Goal: Task Accomplishment & Management: Use online tool/utility

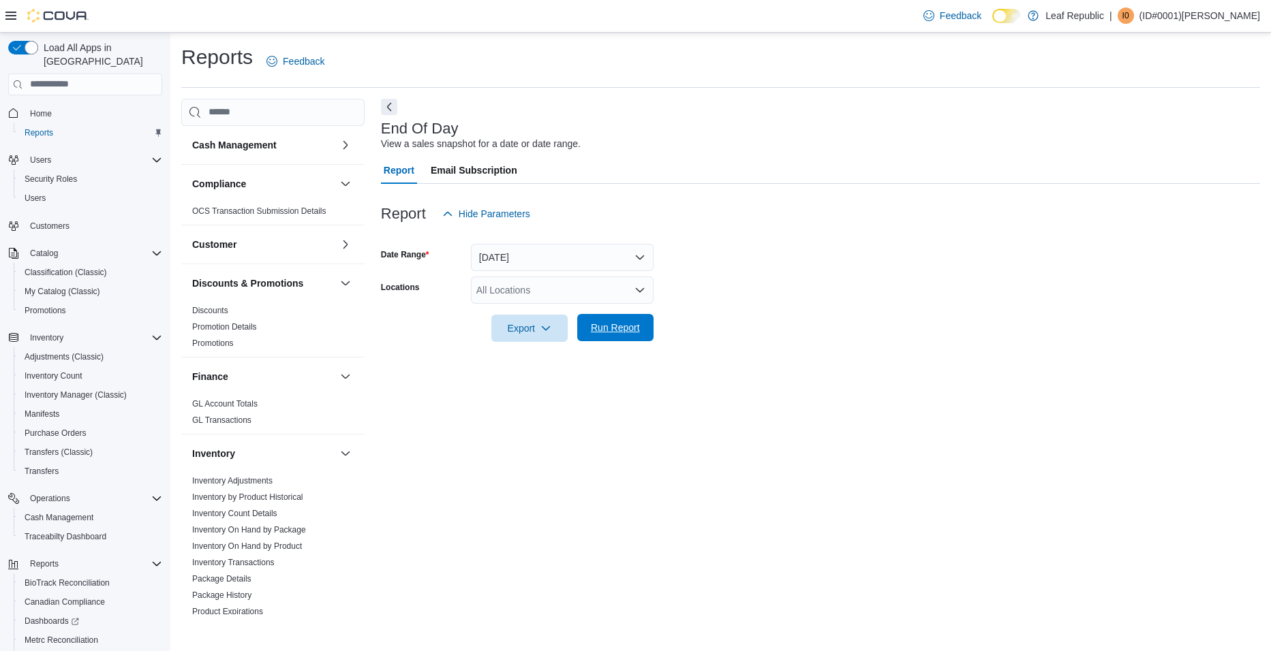
click at [604, 330] on span "Run Report" at bounding box center [615, 328] width 49 height 14
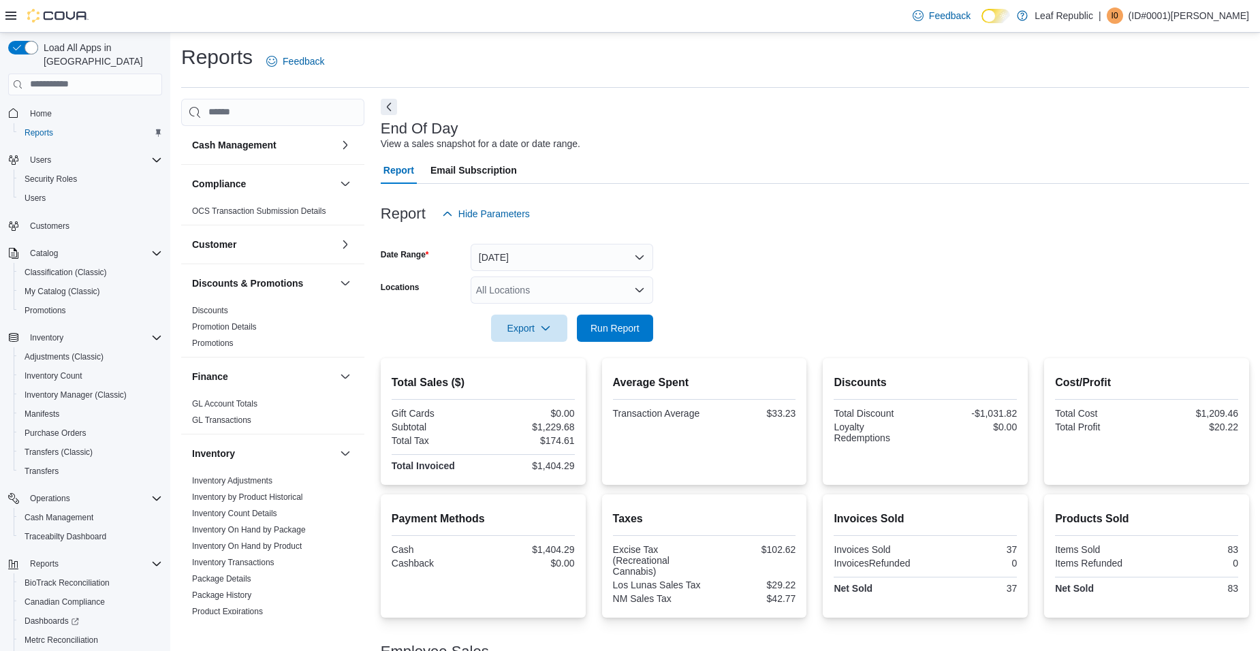
click at [589, 185] on div at bounding box center [815, 192] width 869 height 16
drag, startPoint x: 589, startPoint y: 185, endPoint x: 906, endPoint y: 183, distance: 316.8
click at [907, 183] on div "Report Email Subscription" at bounding box center [815, 170] width 869 height 27
click at [640, 340] on span "Run Report" at bounding box center [615, 327] width 60 height 27
click at [622, 353] on div at bounding box center [815, 350] width 869 height 16
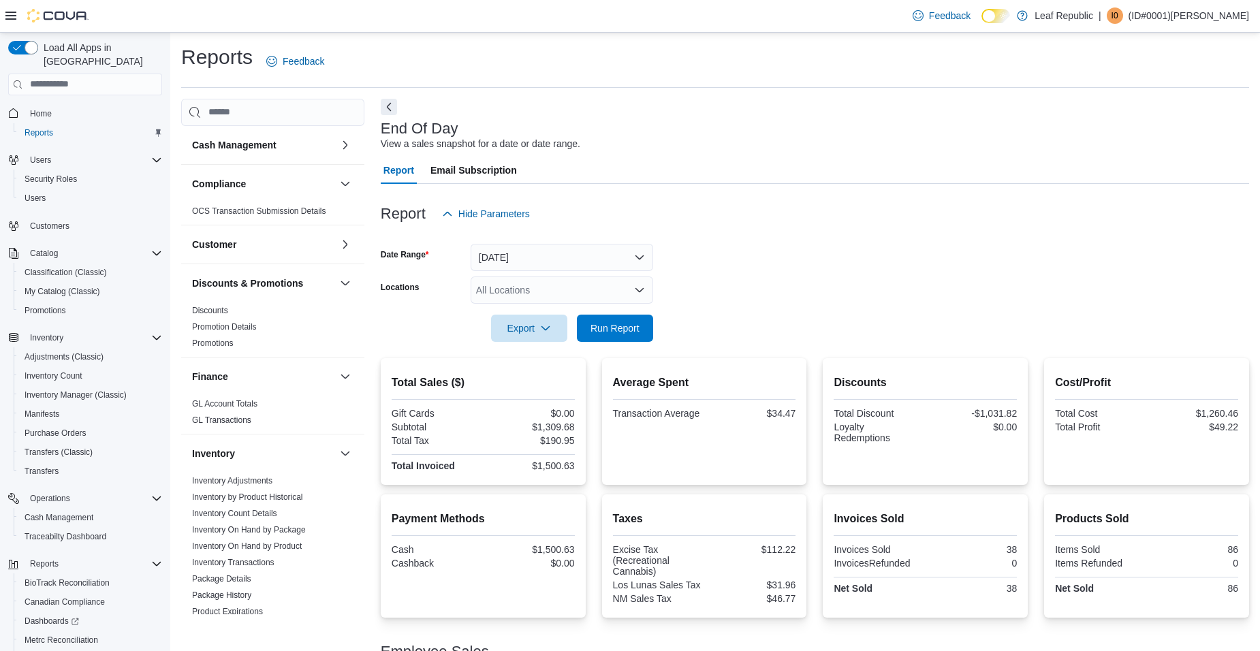
drag, startPoint x: 622, startPoint y: 353, endPoint x: 1148, endPoint y: 226, distance: 541.0
click at [1148, 226] on div "Report Hide Parameters" at bounding box center [815, 213] width 869 height 27
click at [843, 248] on form "Date Range [DATE] Locations All Locations Export Run Report" at bounding box center [815, 285] width 869 height 114
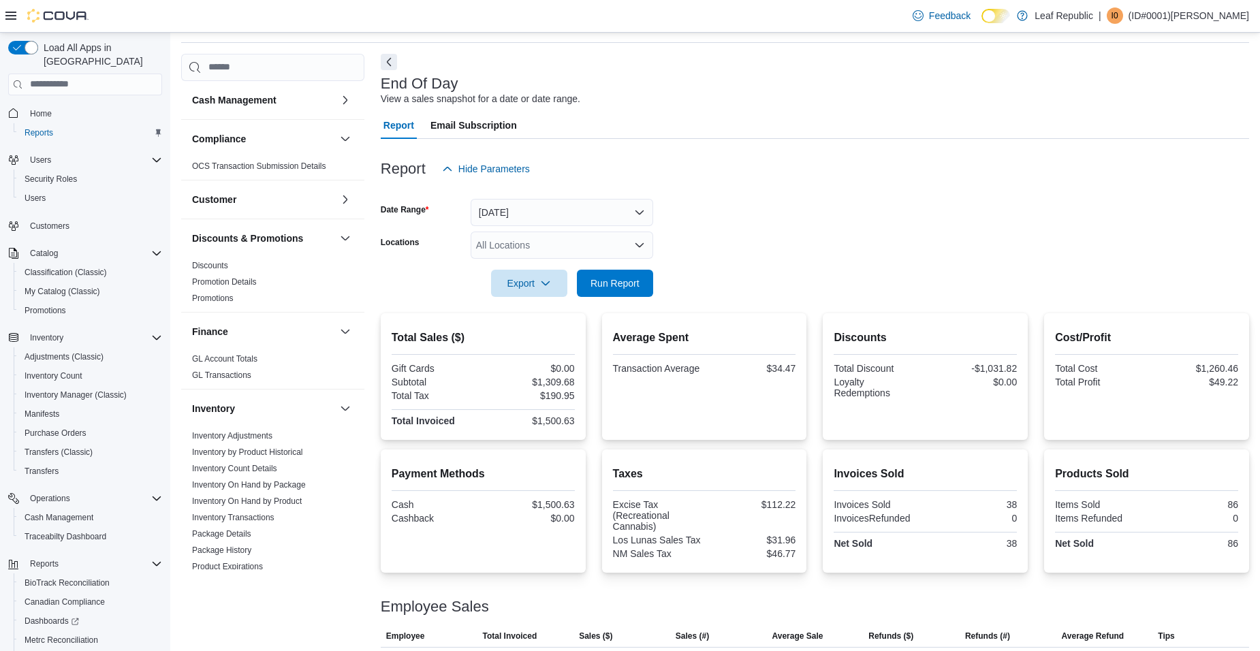
scroll to position [97, 0]
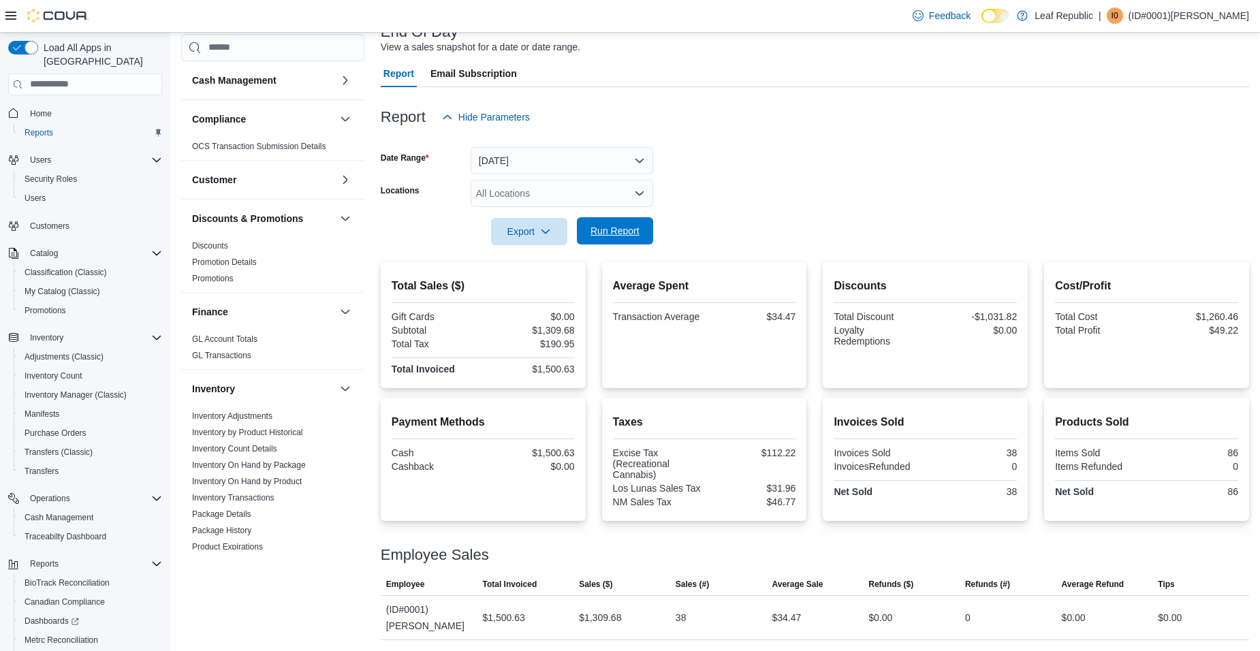
click at [593, 223] on span "Run Report" at bounding box center [615, 230] width 60 height 27
click at [648, 324] on div at bounding box center [704, 323] width 183 height 3
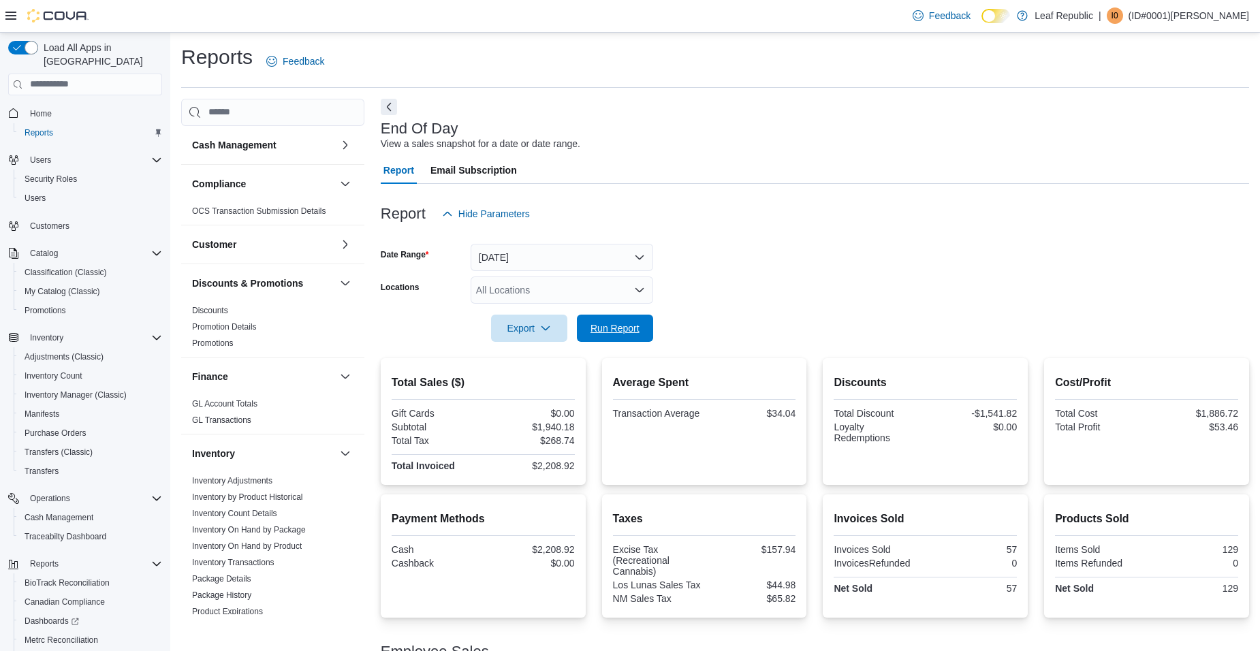
drag, startPoint x: 622, startPoint y: 330, endPoint x: 605, endPoint y: 365, distance: 38.1
click at [622, 330] on span "Run Report" at bounding box center [615, 329] width 49 height 14
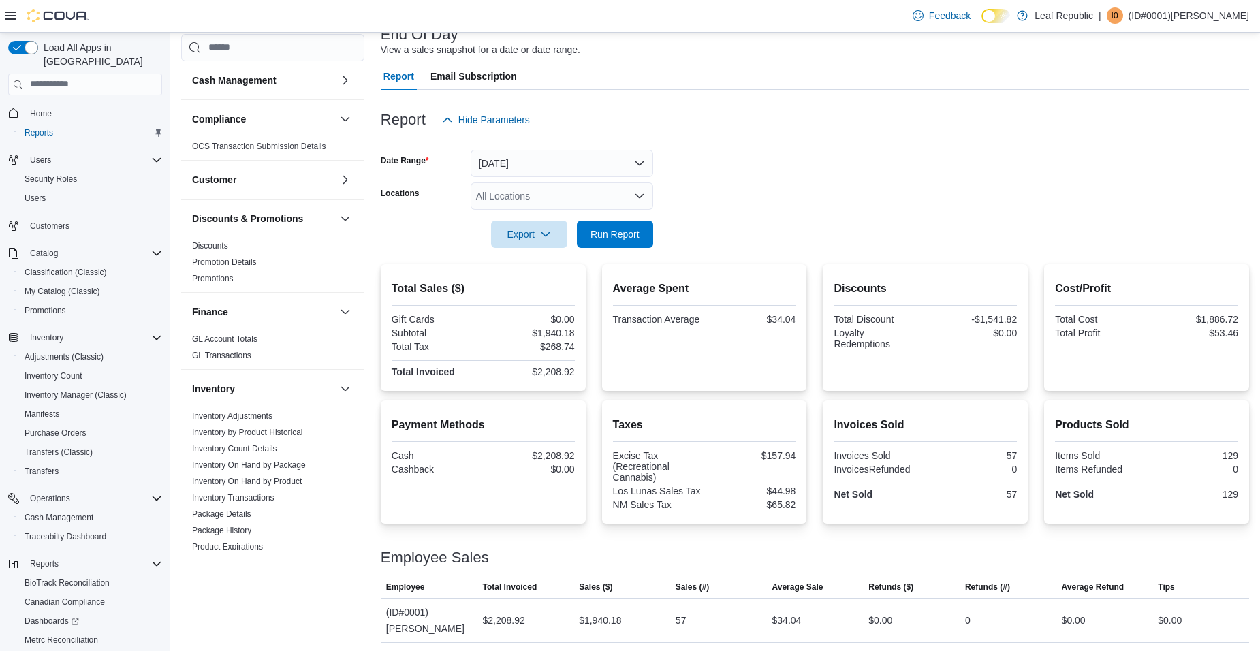
scroll to position [97, 0]
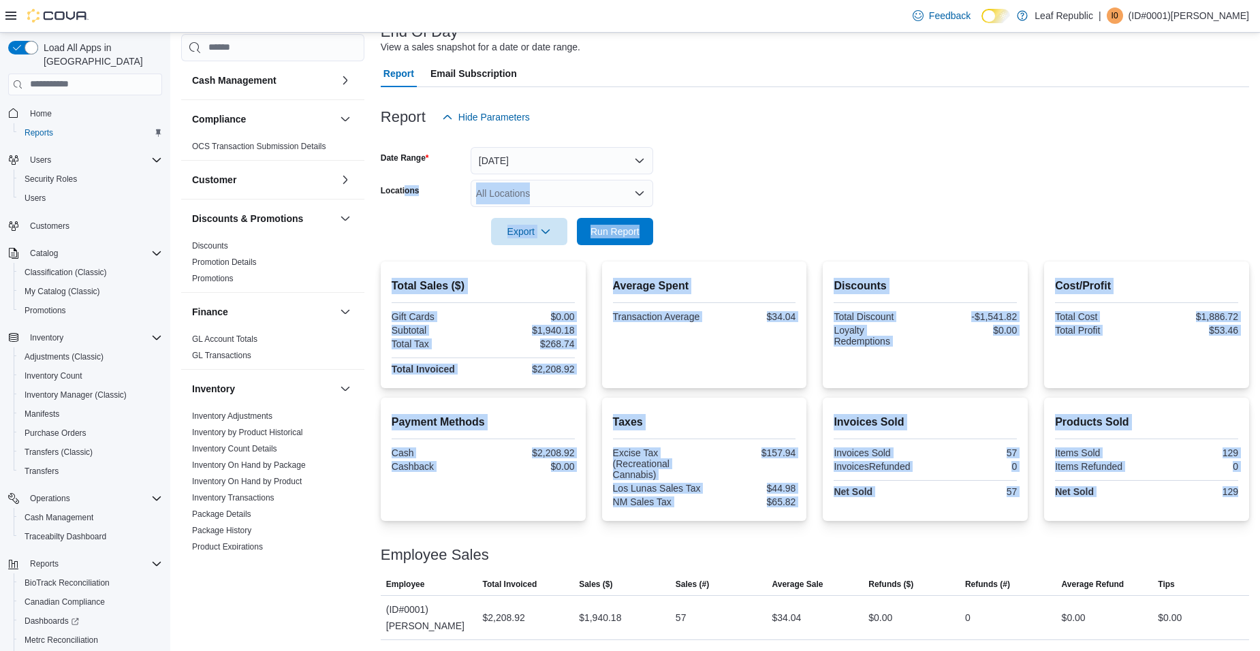
drag, startPoint x: 807, startPoint y: 529, endPoint x: 409, endPoint y: 192, distance: 521.2
click at [408, 192] on div "Report Hide Parameters Date Range [DATE] Locations All Locations Export Run Rep…" at bounding box center [815, 363] width 869 height 553
drag, startPoint x: 409, startPoint y: 192, endPoint x: 448, endPoint y: 232, distance: 55.4
click at [448, 232] on div "Export Run Report" at bounding box center [517, 231] width 273 height 27
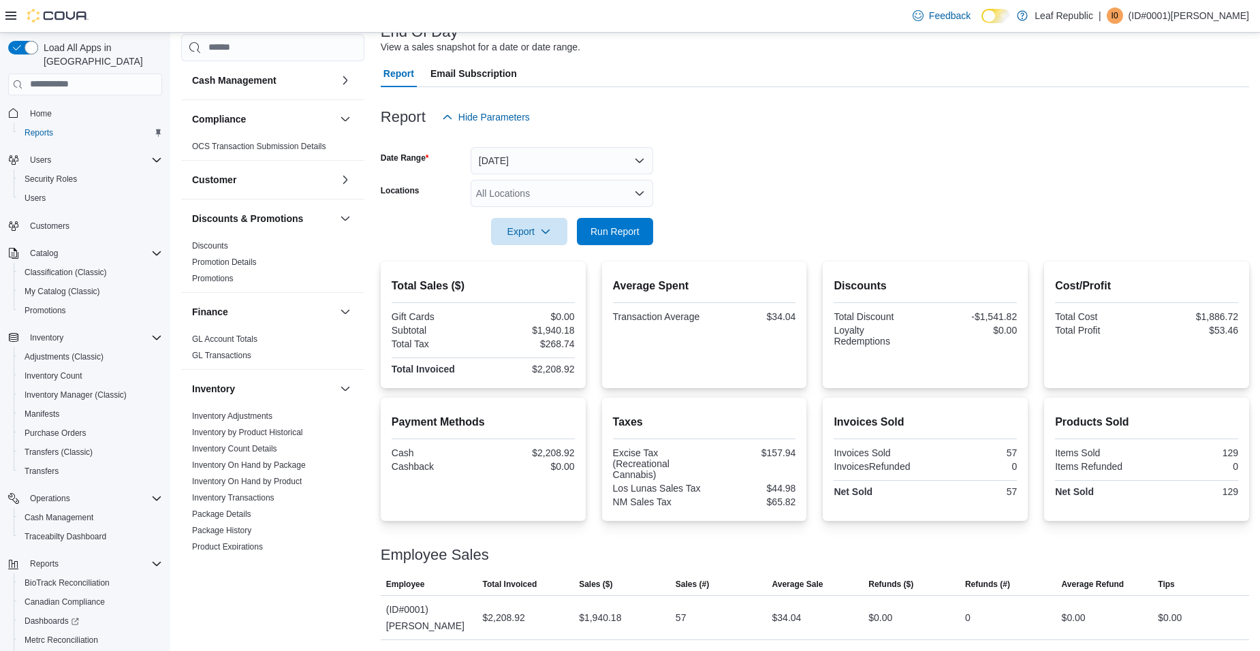
click at [923, 208] on div at bounding box center [815, 212] width 869 height 11
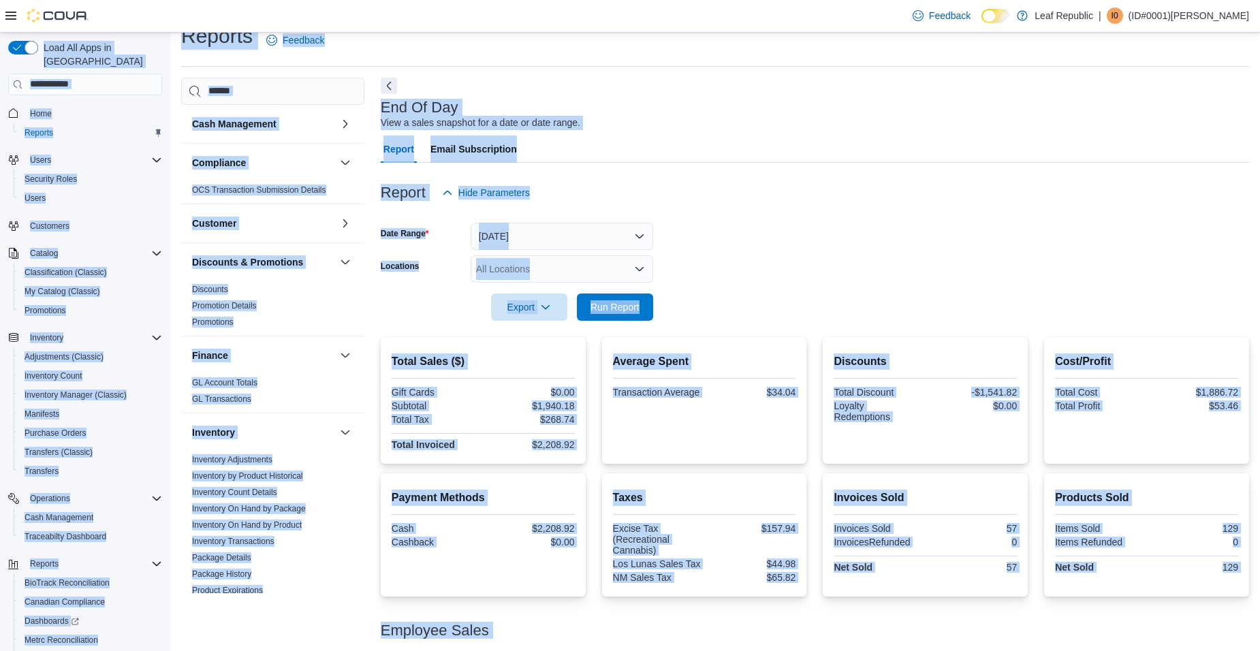
scroll to position [0, 0]
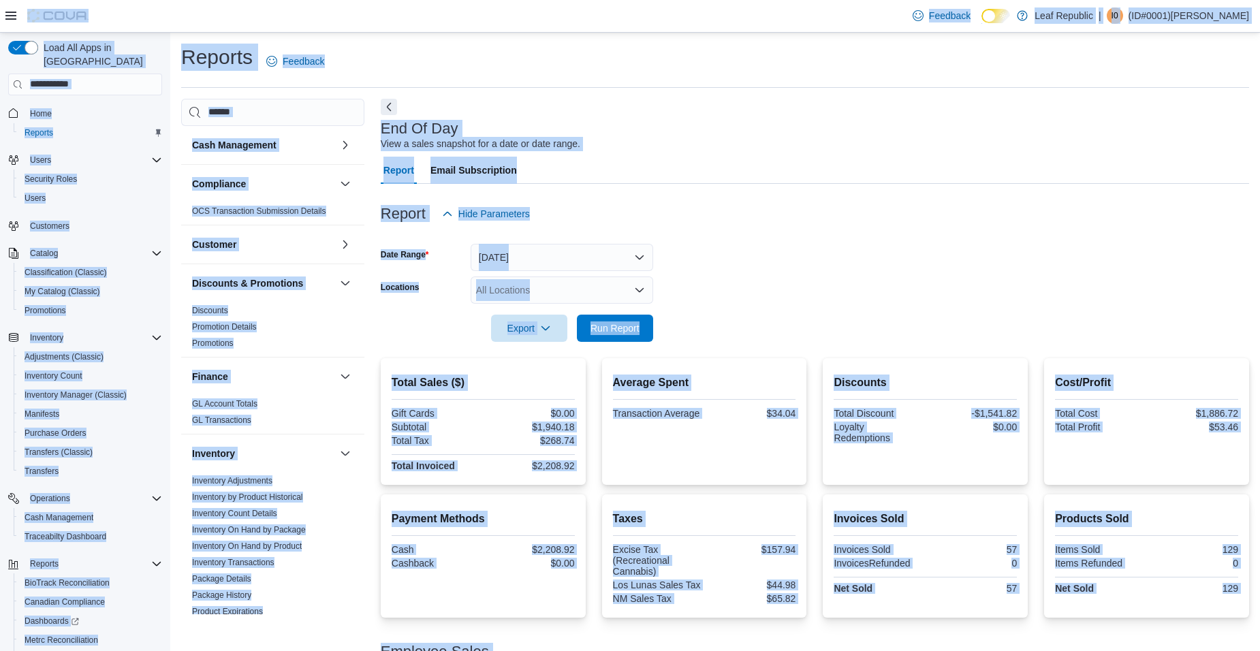
drag, startPoint x: 1219, startPoint y: 616, endPoint x: 57, endPoint y: -49, distance: 1339.1
click at [57, 0] on html "Feedback Dark Mode Leaf Republic | I0 (ID#0001)[PERSON_NAME] Load All Apps in N…" at bounding box center [630, 325] width 1260 height 651
click at [849, 316] on form "Date Range [DATE] Locations All Locations Export Run Report" at bounding box center [815, 285] width 869 height 114
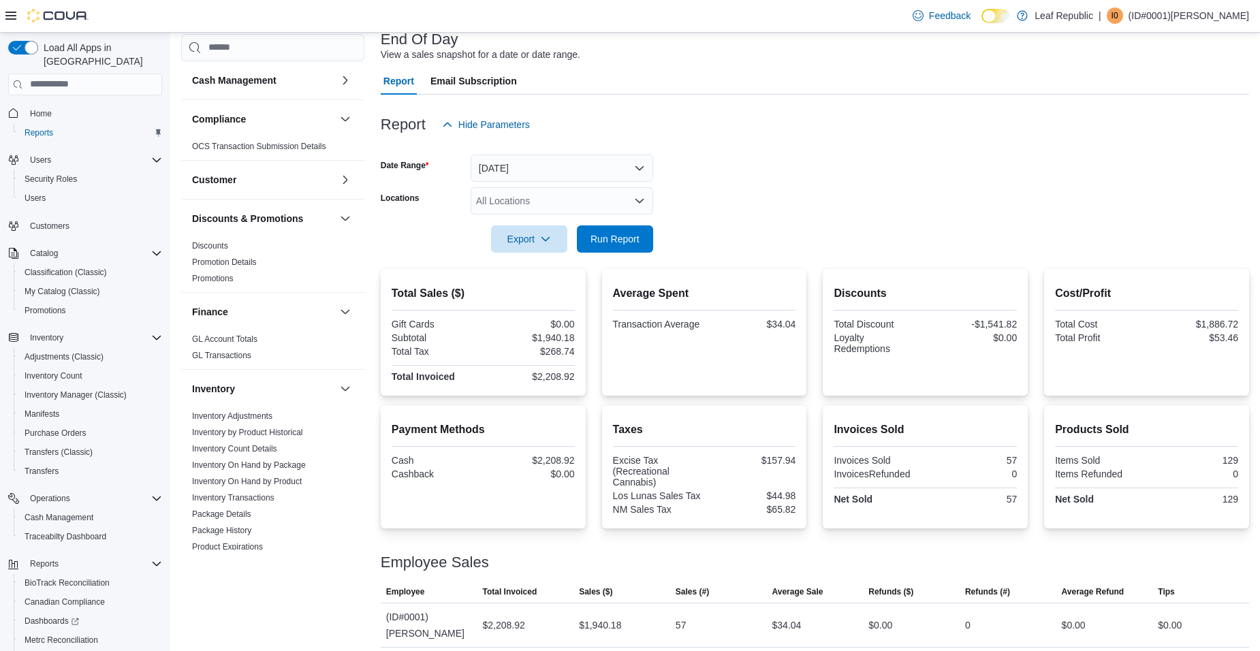
scroll to position [97, 0]
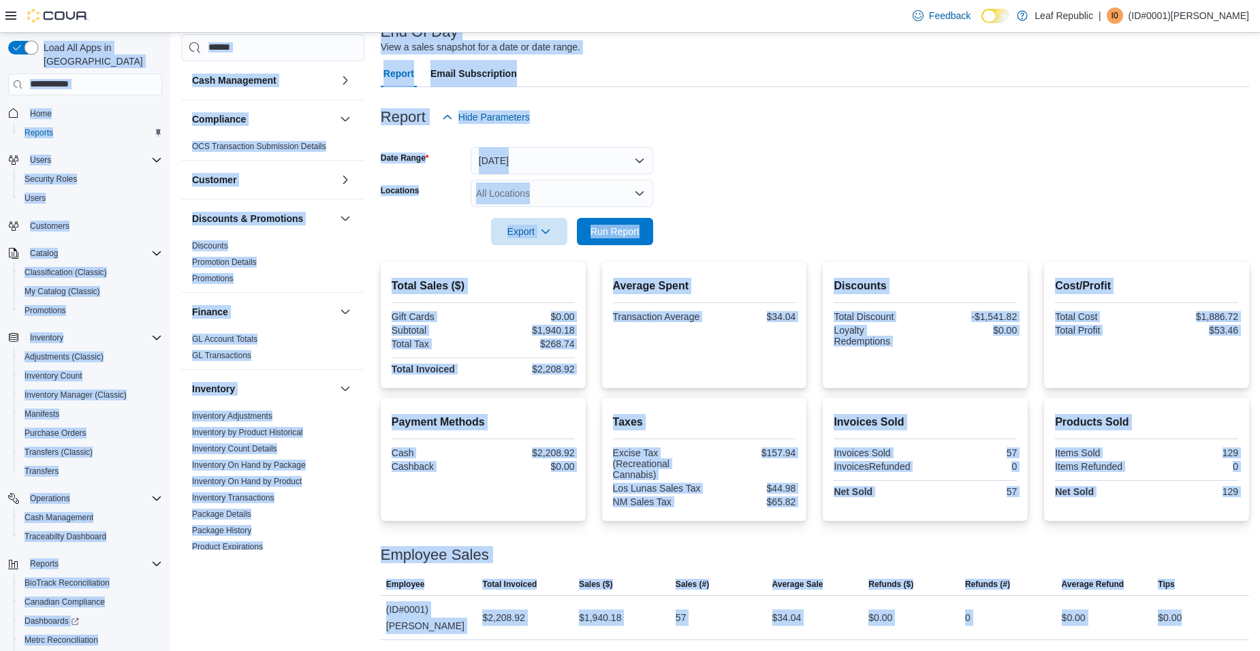
drag, startPoint x: 1220, startPoint y: 621, endPoint x: 19, endPoint y: 43, distance: 1332.6
click at [19, 43] on div "Load All Apps in New Hub Home Reports Users Security Roles Users Customers Cata…" at bounding box center [630, 293] width 1260 height 715
click at [865, 158] on form "Date Range [DATE] Locations All Locations Export Run Report" at bounding box center [815, 188] width 869 height 114
drag, startPoint x: 1230, startPoint y: 623, endPoint x: 67, endPoint y: 93, distance: 1278.4
click at [67, 93] on div "Load All Apps in New Hub Home Reports Users Security Roles Users Customers Cata…" at bounding box center [630, 293] width 1260 height 715
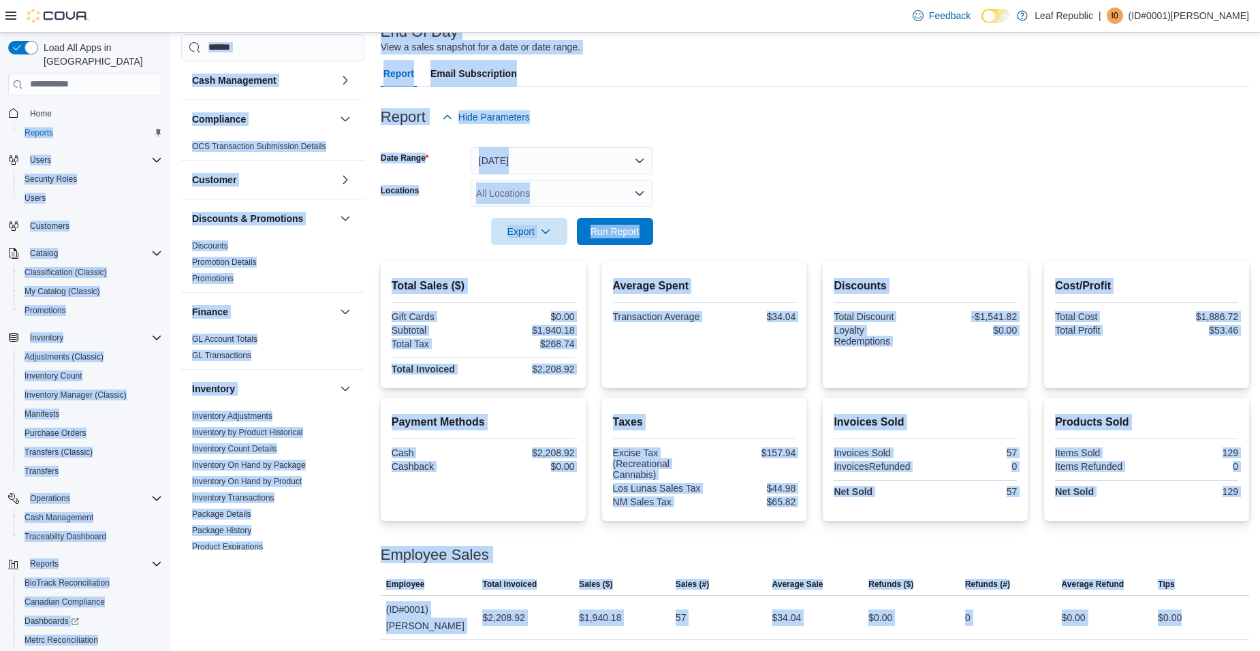
click at [671, 161] on form "Date Range [DATE] Locations All Locations Export Run Report" at bounding box center [815, 188] width 869 height 114
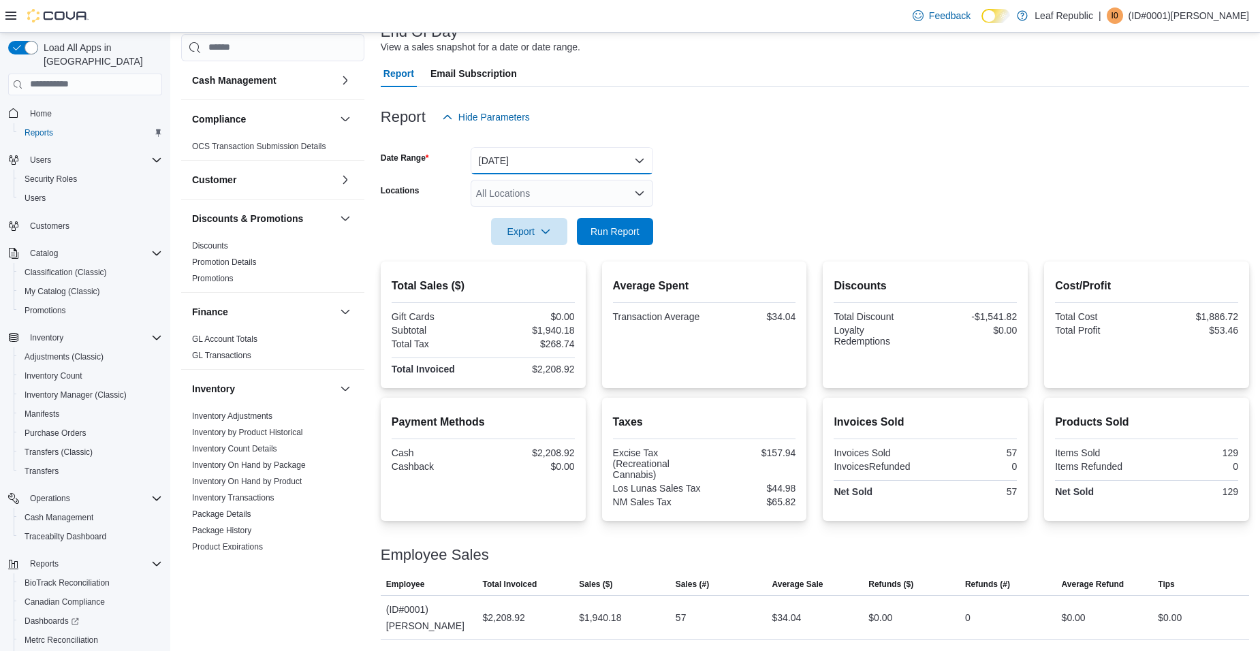
click at [518, 154] on button "[DATE]" at bounding box center [562, 160] width 183 height 27
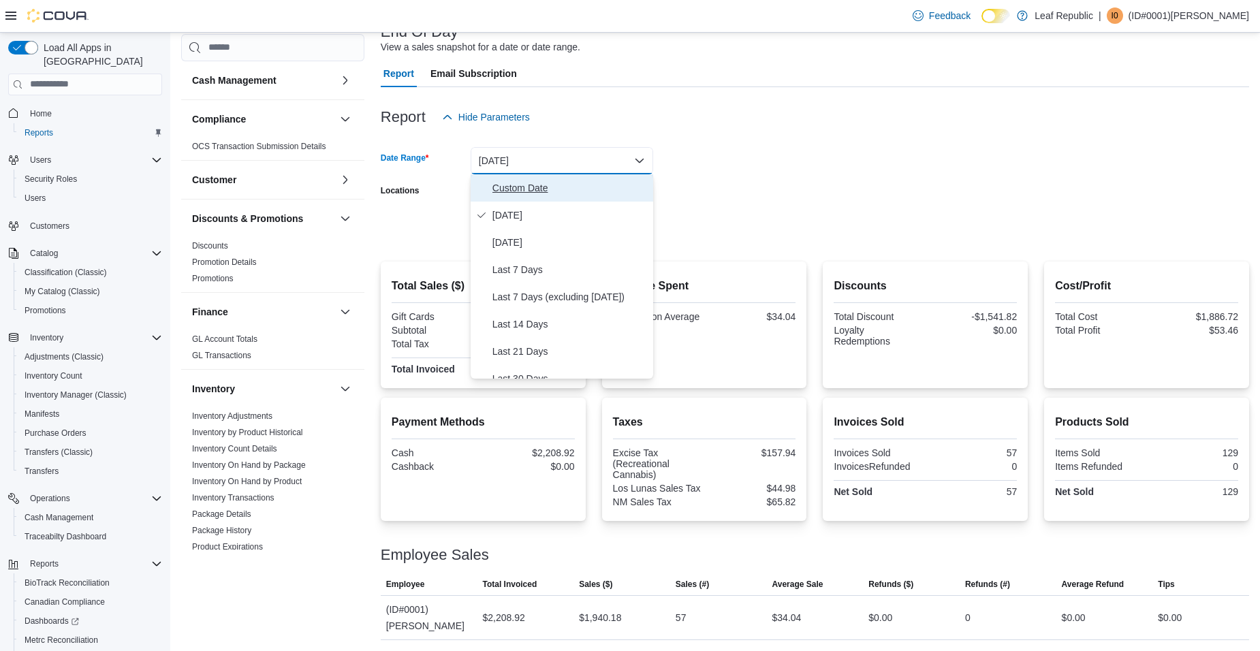
click at [511, 189] on span "Custom Date" at bounding box center [570, 188] width 155 height 16
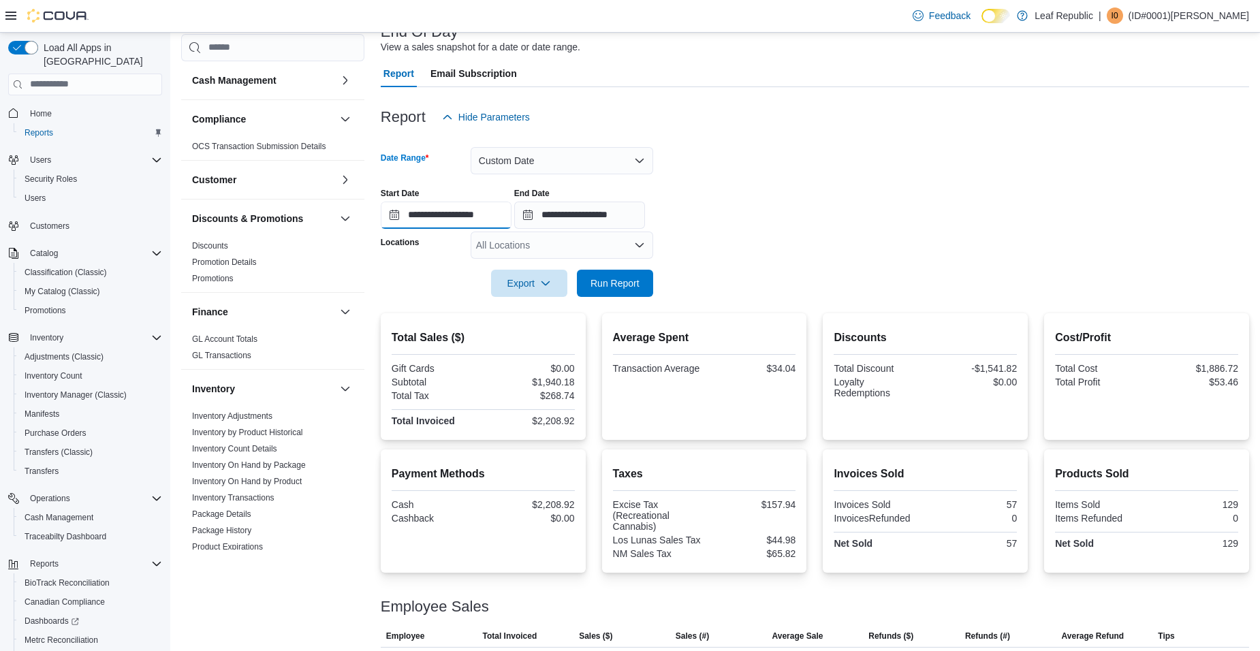
click at [393, 213] on input "**********" at bounding box center [446, 215] width 131 height 27
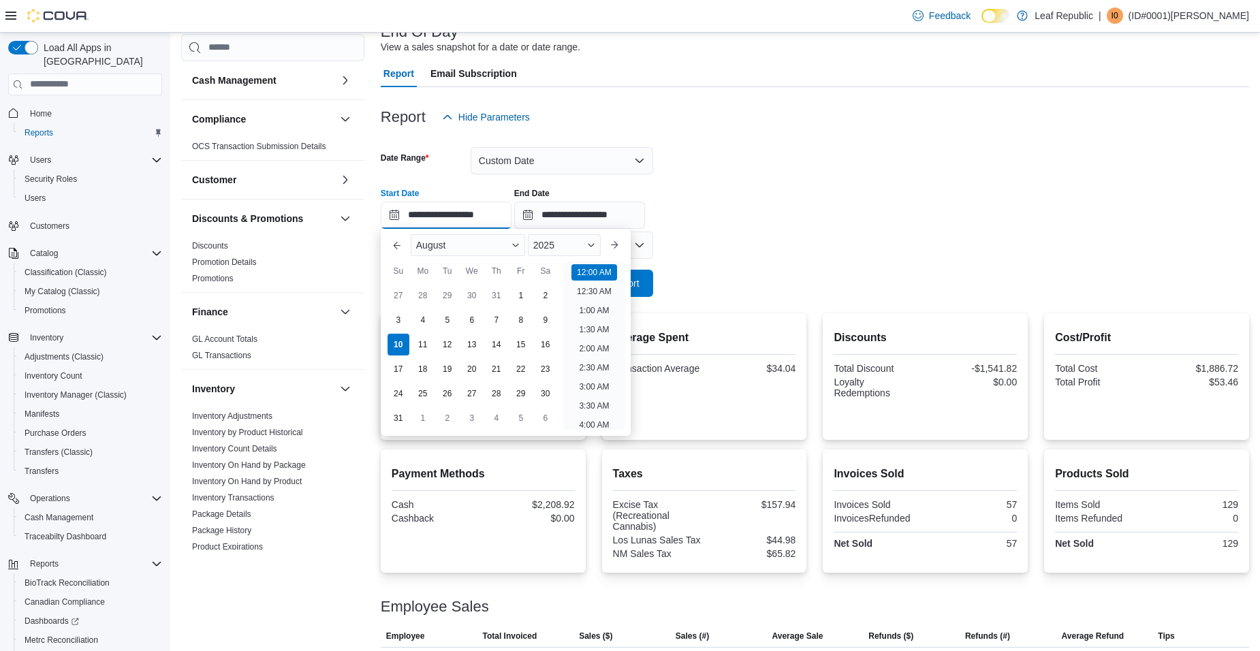
scroll to position [42, 0]
click at [422, 320] on div "4" at bounding box center [423, 320] width 24 height 24
type input "**********"
click at [719, 239] on form "**********" at bounding box center [815, 214] width 869 height 166
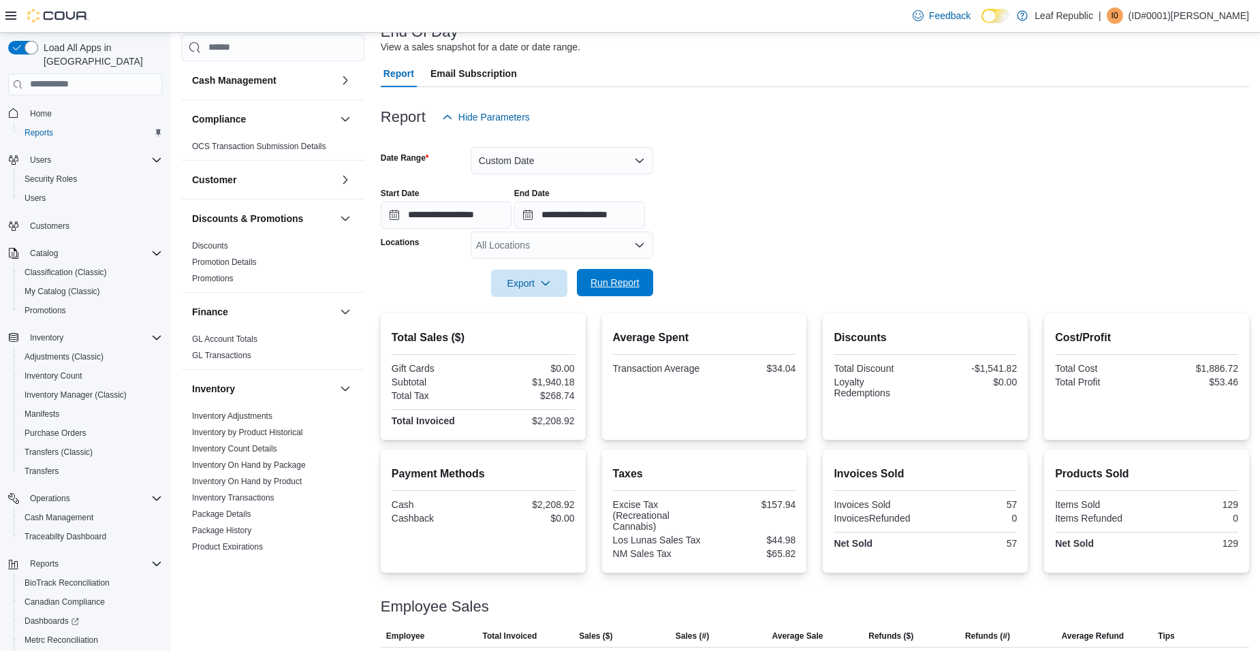
click at [621, 285] on span "Run Report" at bounding box center [615, 283] width 49 height 14
click at [531, 165] on button "Custom Date" at bounding box center [562, 160] width 183 height 27
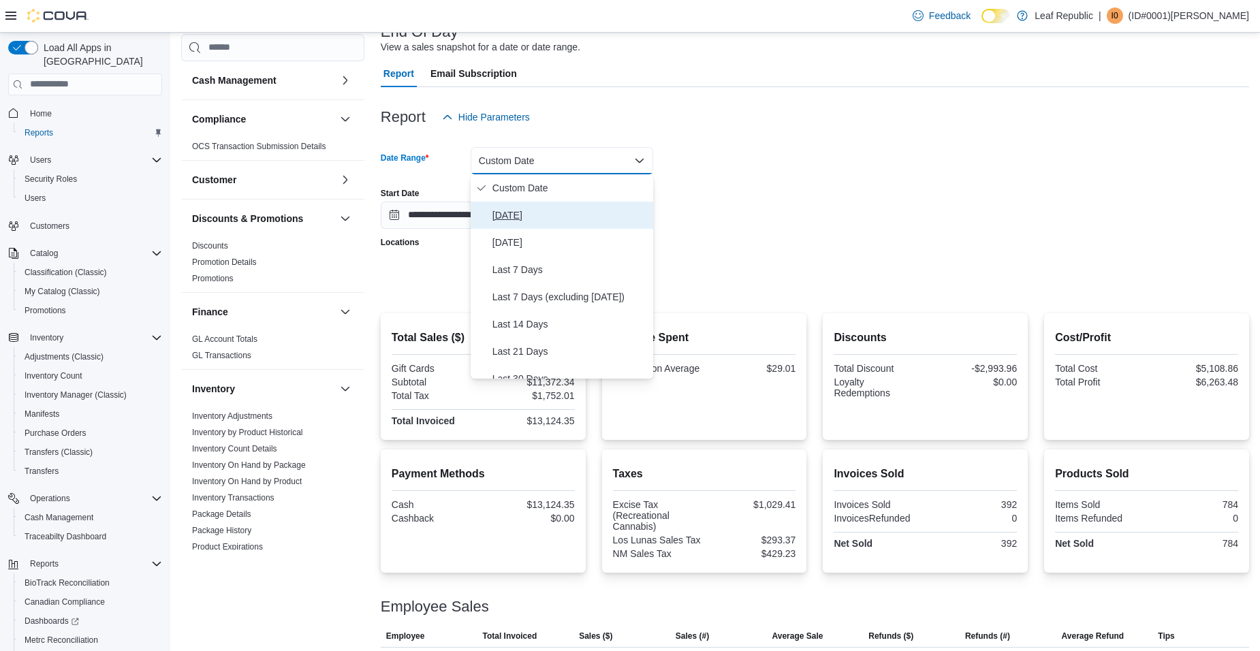
click at [539, 207] on span "[DATE]" at bounding box center [570, 215] width 155 height 16
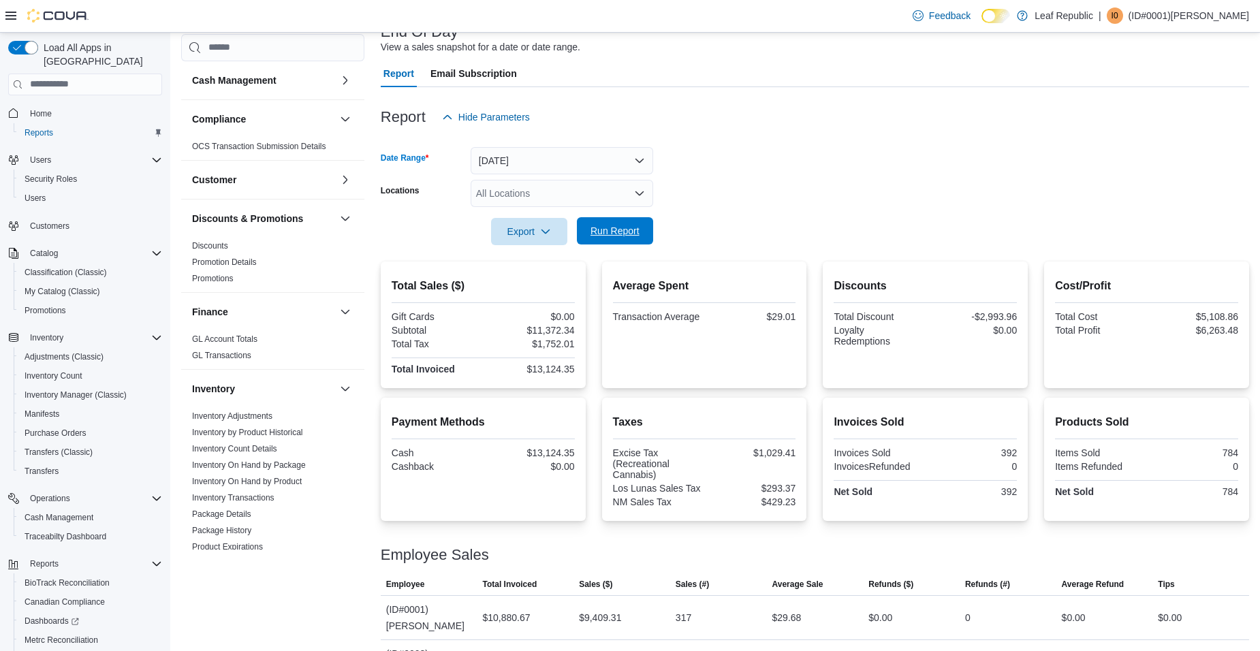
drag, startPoint x: 600, startPoint y: 226, endPoint x: 585, endPoint y: 243, distance: 22.7
click at [601, 226] on span "Run Report" at bounding box center [615, 231] width 49 height 14
